Goal: Task Accomplishment & Management: Use online tool/utility

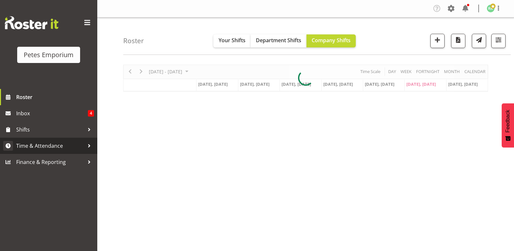
click at [58, 143] on span "Time & Attendance" at bounding box center [50, 146] width 68 height 10
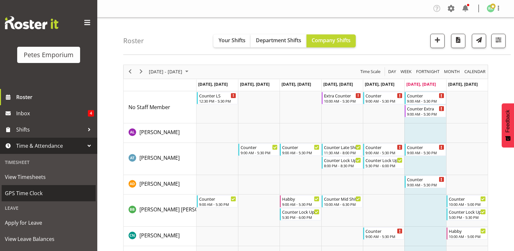
click at [39, 193] on span "GPS Time Clock" at bounding box center [49, 193] width 88 height 10
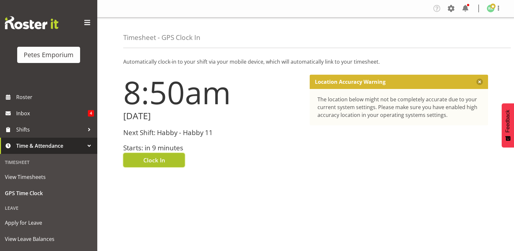
click at [153, 160] on span "Clock In" at bounding box center [154, 160] width 22 height 8
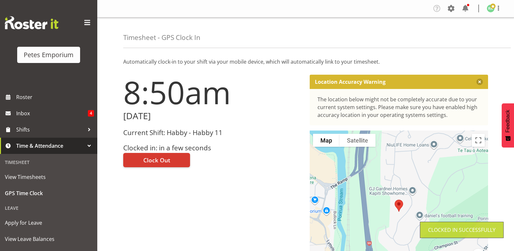
click at [493, 12] on figure at bounding box center [490, 9] width 8 height 8
click at [486, 30] on link "Log Out" at bounding box center [471, 34] width 62 height 12
